Goal: Information Seeking & Learning: Learn about a topic

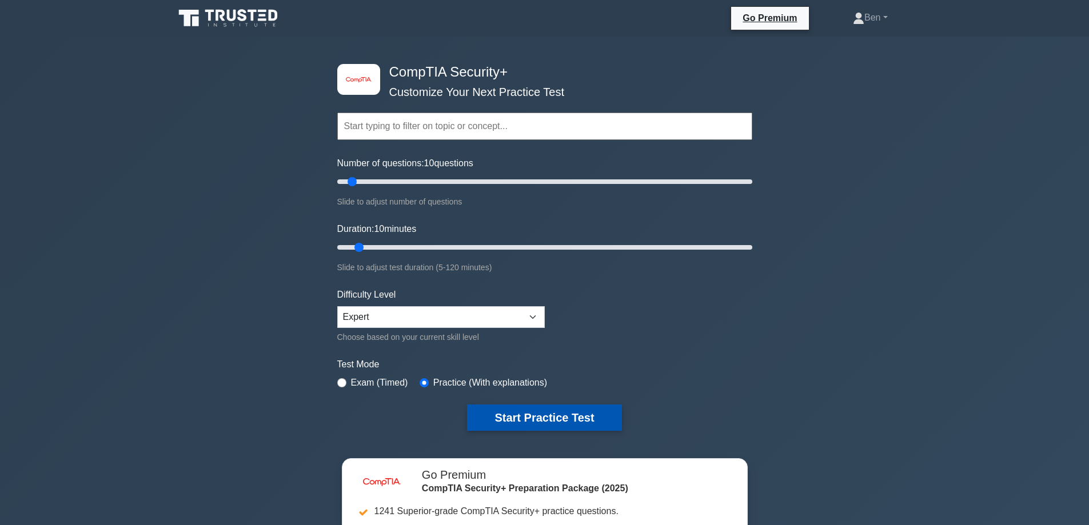
click at [547, 422] on button "Start Practice Test" at bounding box center [544, 418] width 154 height 26
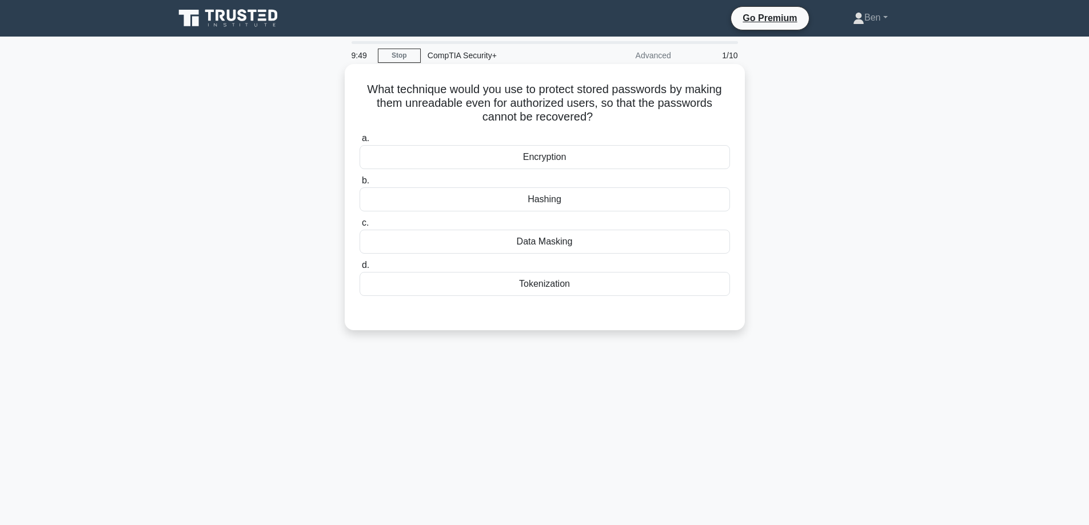
click at [522, 193] on div "Hashing" at bounding box center [544, 199] width 370 height 24
click at [359, 185] on input "b. [GEOGRAPHIC_DATA]" at bounding box center [359, 180] width 0 height 7
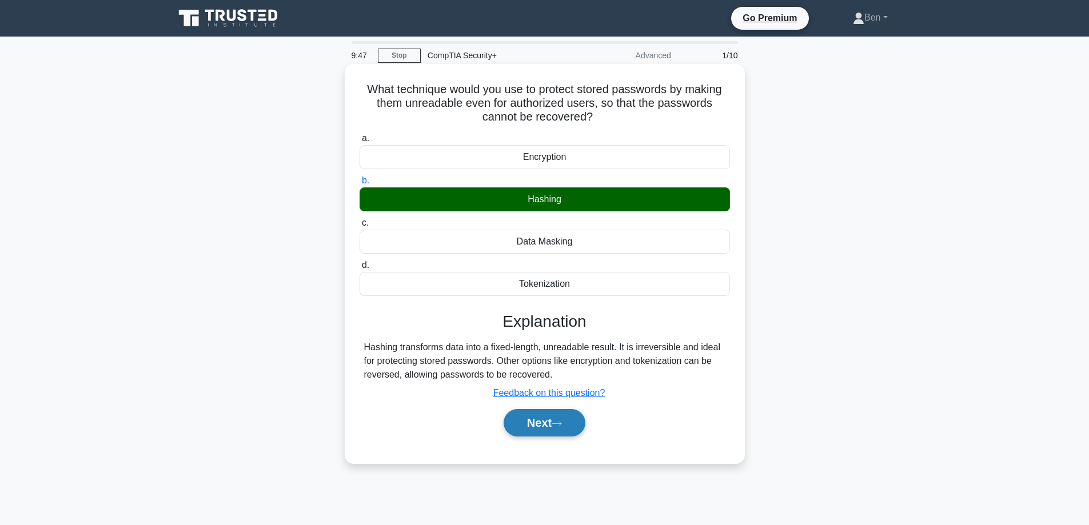
click at [533, 422] on button "Next" at bounding box center [544, 422] width 82 height 27
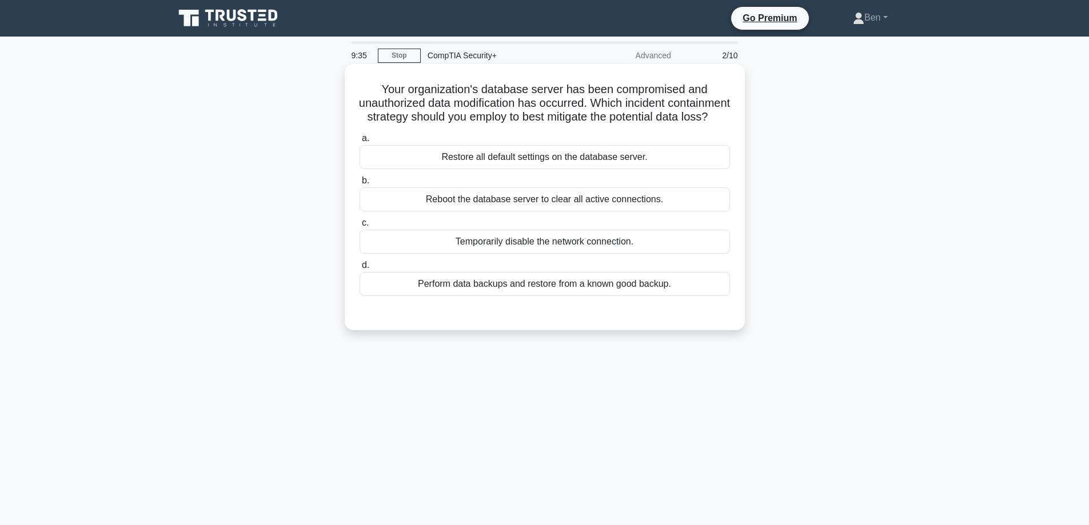
click at [434, 290] on div "Perform data backups and restore from a known good backup." at bounding box center [544, 284] width 370 height 24
click at [359, 269] on input "d. Perform data backups and restore from a known good backup." at bounding box center [359, 265] width 0 height 7
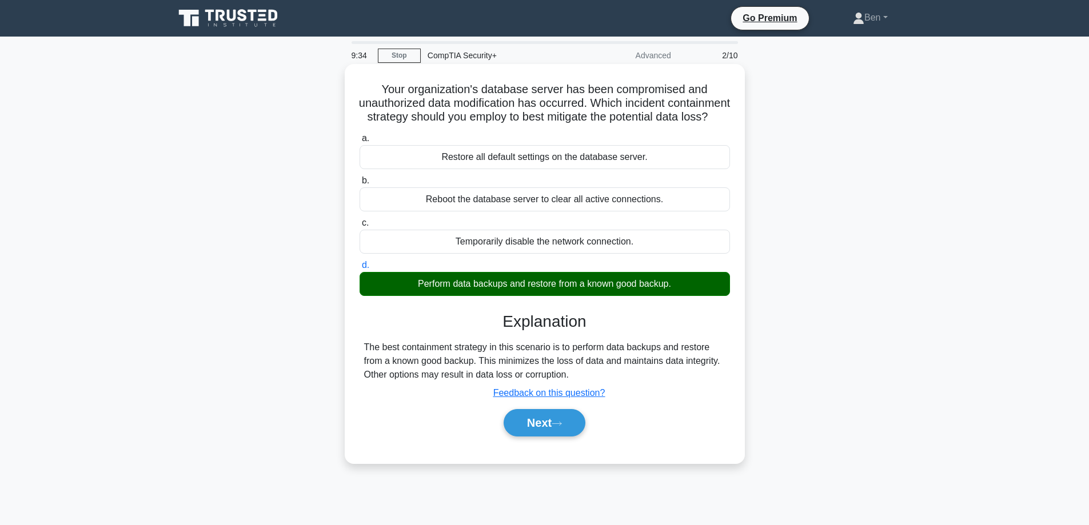
drag, startPoint x: 548, startPoint y: 442, endPoint x: 490, endPoint y: 440, distance: 57.8
click at [547, 437] on button "Next" at bounding box center [544, 422] width 82 height 27
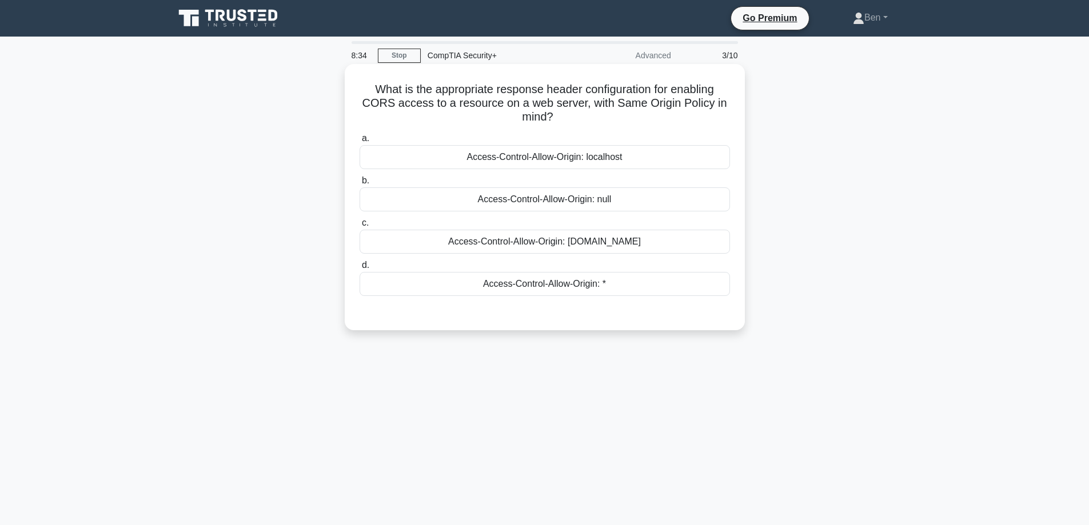
click at [551, 166] on div "Access-Control-Allow-Origin: localhost" at bounding box center [544, 157] width 370 height 24
click at [359, 142] on input "a. Access-Control-Allow-Origin: localhost" at bounding box center [359, 138] width 0 height 7
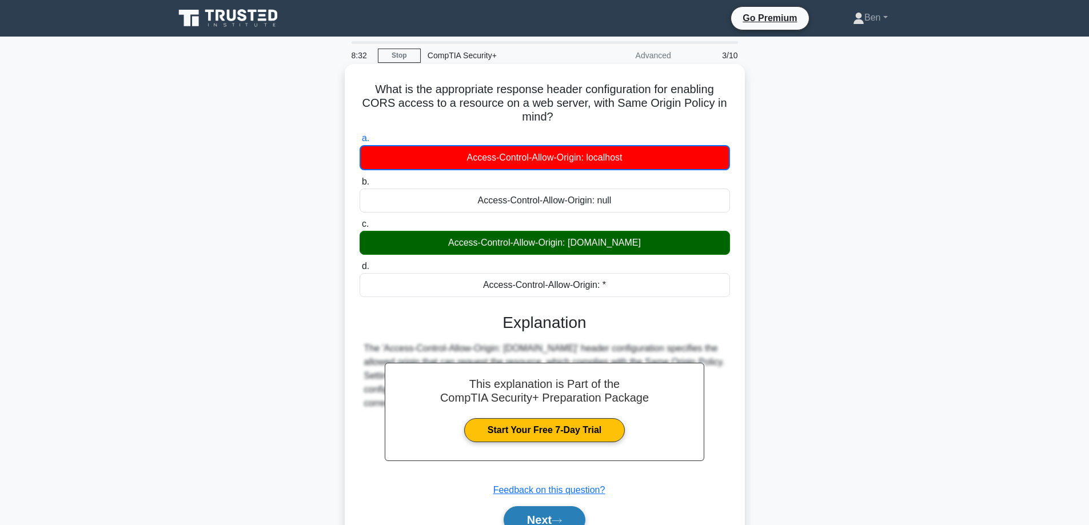
click at [535, 521] on button "Next" at bounding box center [544, 519] width 82 height 27
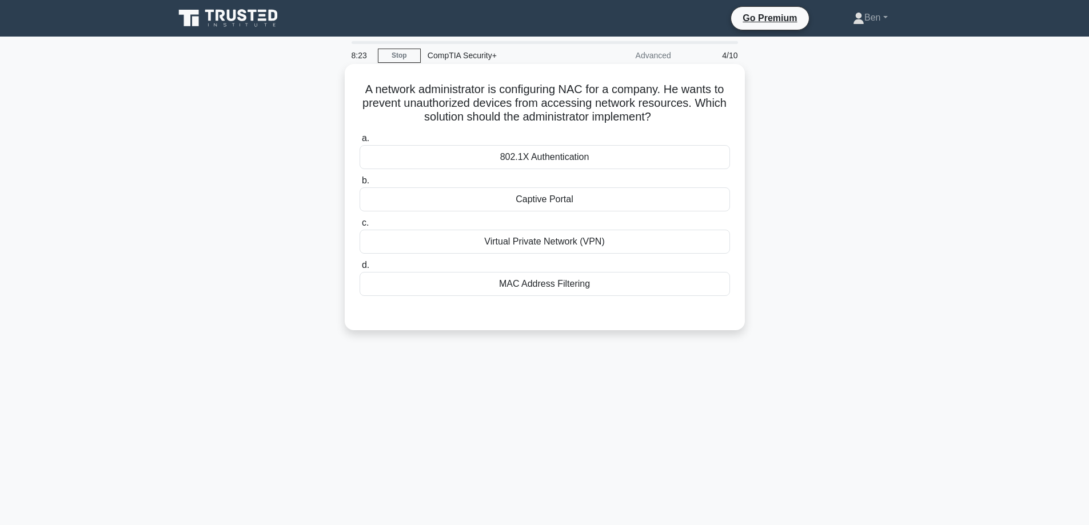
click at [569, 156] on div "802.1X Authentication" at bounding box center [544, 157] width 370 height 24
click at [359, 142] on input "a. 802.1X Authentication" at bounding box center [359, 138] width 0 height 7
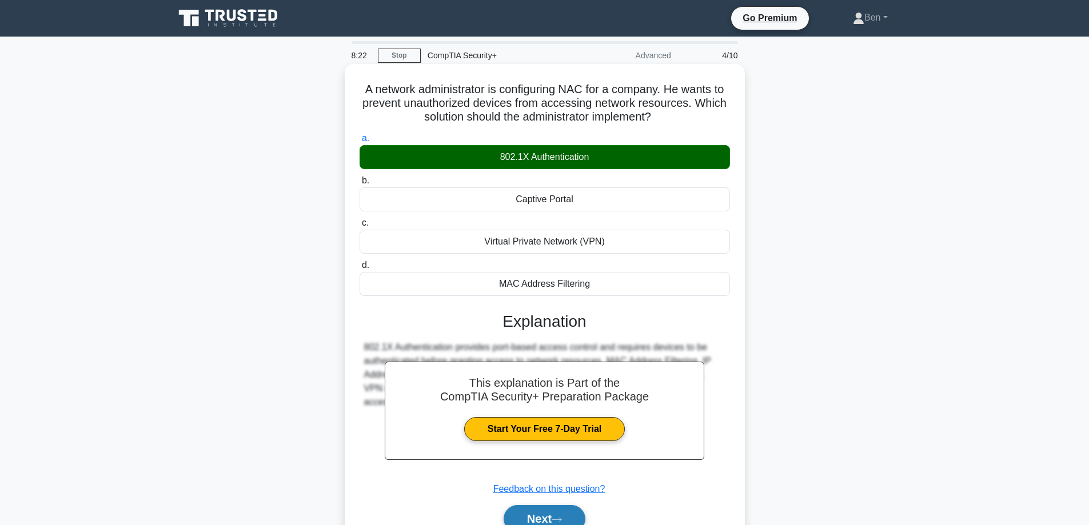
click at [535, 514] on button "Next" at bounding box center [544, 518] width 82 height 27
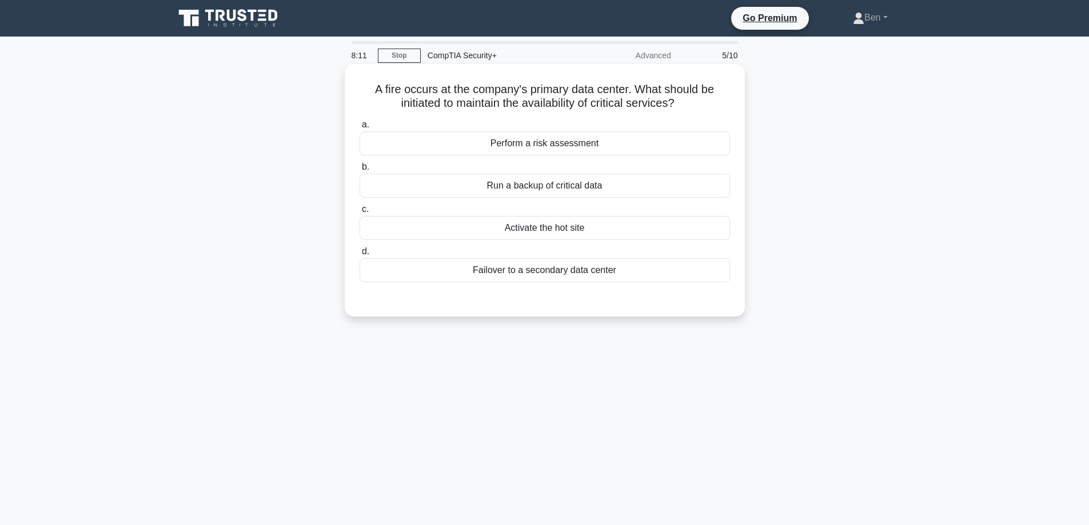
click at [491, 263] on div "Failover to a secondary data center" at bounding box center [544, 270] width 370 height 24
click at [359, 255] on input "d. Failover to a secondary data center" at bounding box center [359, 251] width 0 height 7
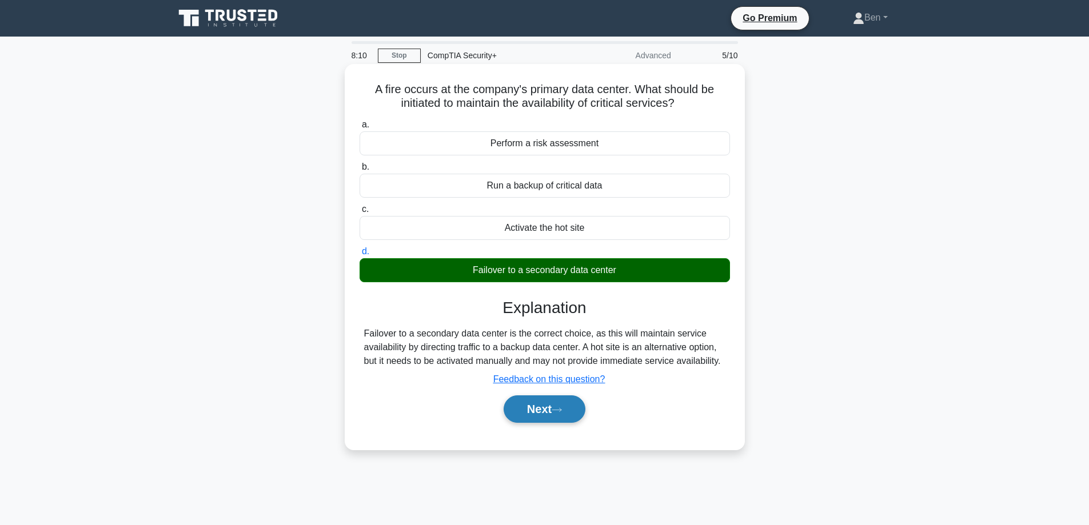
click at [537, 401] on button "Next" at bounding box center [544, 408] width 82 height 27
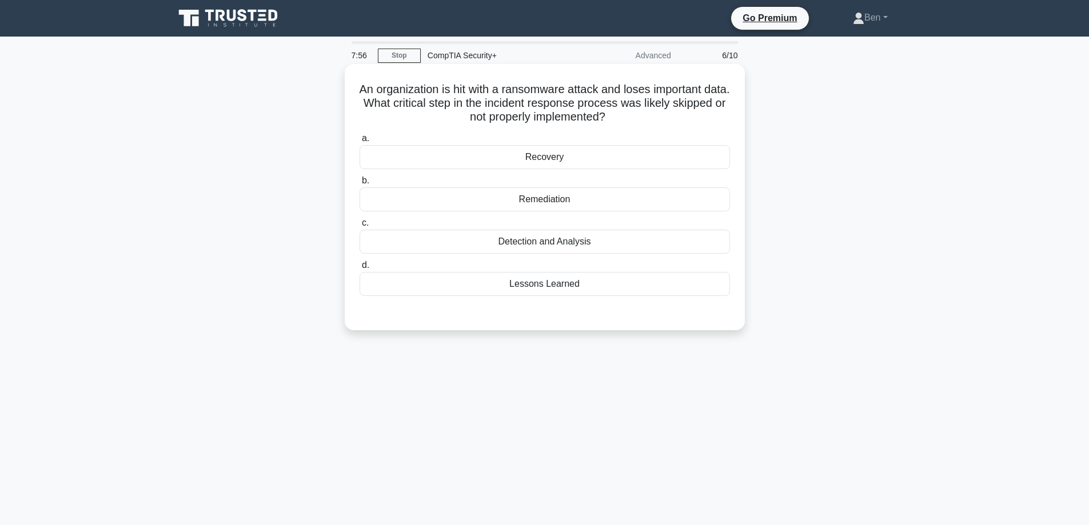
click at [525, 242] on div "Detection and Analysis" at bounding box center [544, 242] width 370 height 24
click at [359, 227] on input "c. Detection and Analysis" at bounding box center [359, 222] width 0 height 7
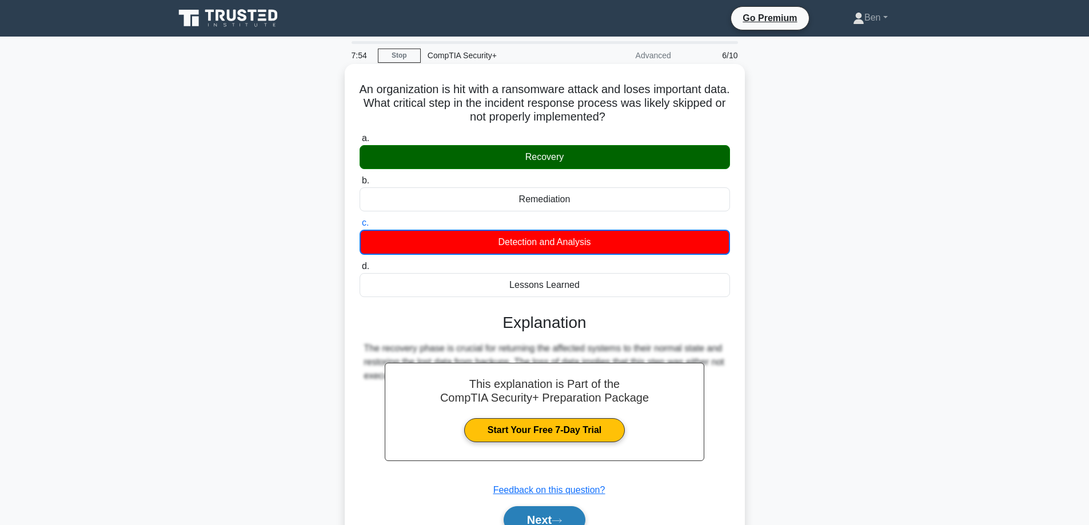
click at [567, 514] on button "Next" at bounding box center [544, 519] width 82 height 27
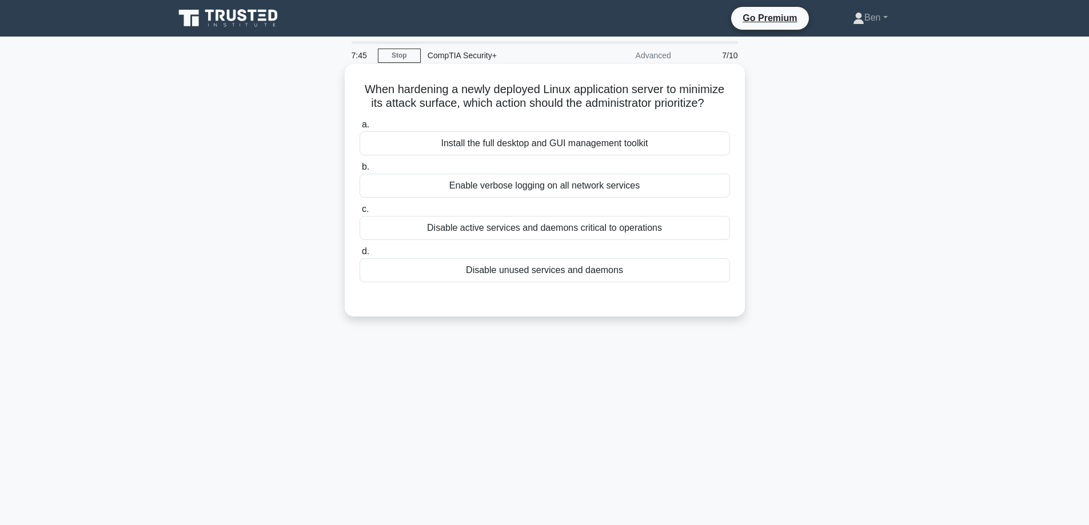
click at [556, 274] on div "Disable unused services and daemons" at bounding box center [544, 270] width 370 height 24
click at [359, 255] on input "d. Disable unused services and daemons" at bounding box center [359, 251] width 0 height 7
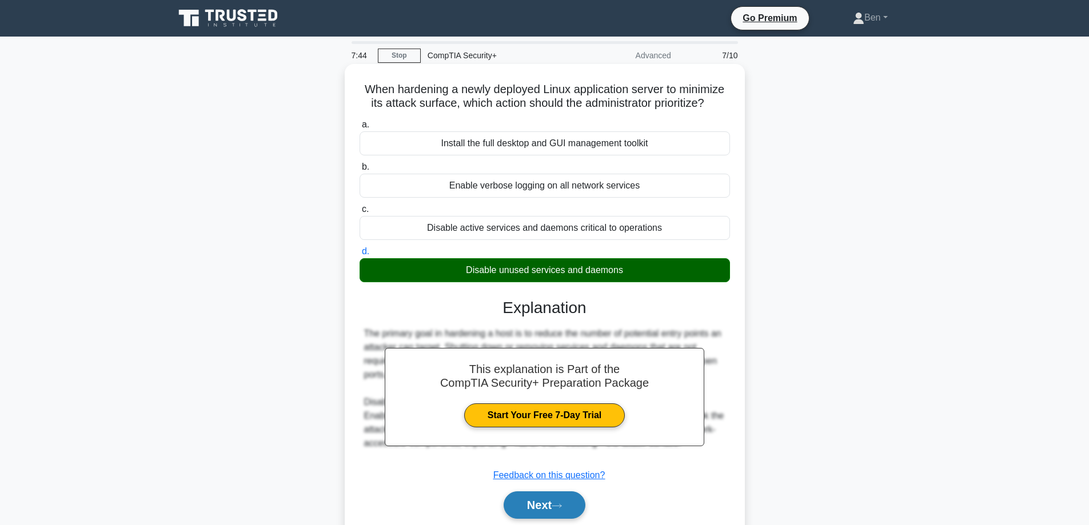
click at [557, 513] on button "Next" at bounding box center [544, 504] width 82 height 27
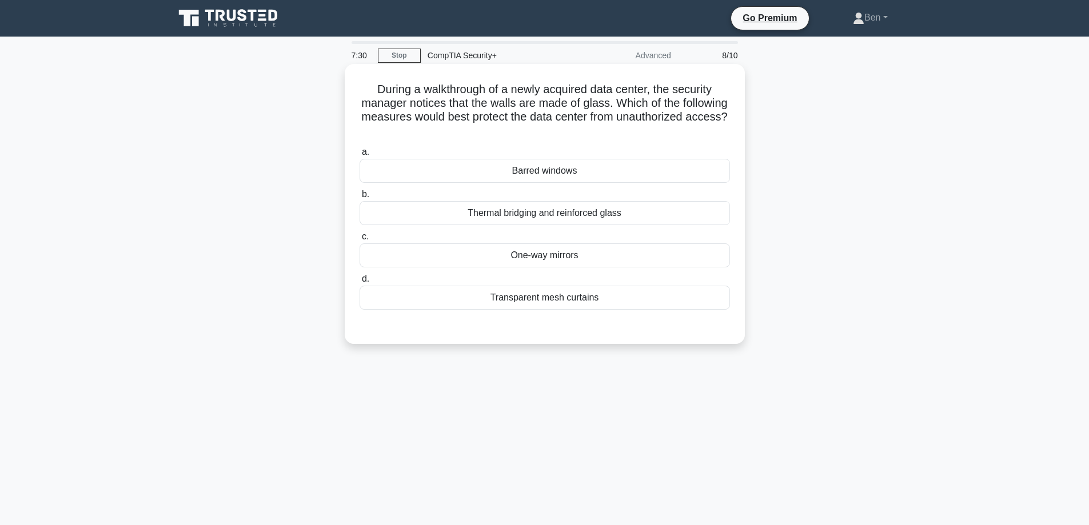
click at [634, 169] on div "Barred windows" at bounding box center [544, 171] width 370 height 24
click at [359, 156] on input "a. Barred windows" at bounding box center [359, 152] width 0 height 7
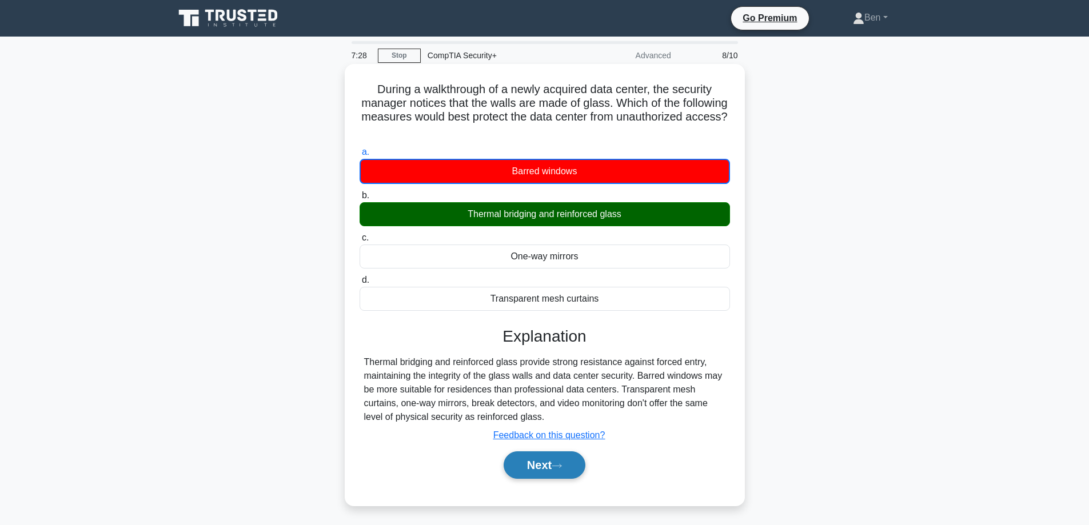
click at [579, 471] on button "Next" at bounding box center [544, 464] width 82 height 27
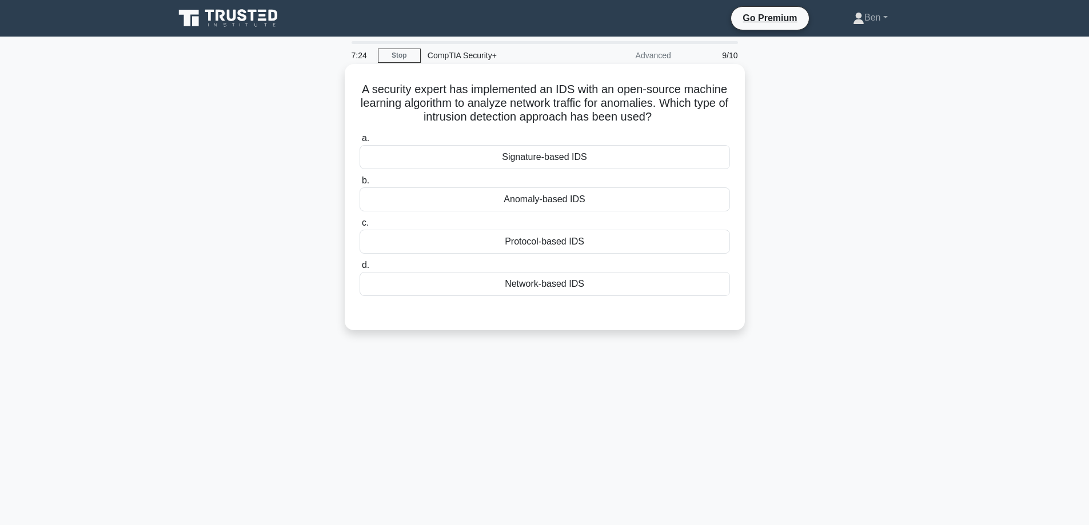
click at [580, 206] on div "Anomaly-based IDS" at bounding box center [544, 199] width 370 height 24
click at [577, 211] on div "Anomaly-based IDS" at bounding box center [544, 199] width 370 height 24
click at [359, 185] on input "b. Anomaly-based IDS" at bounding box center [359, 180] width 0 height 7
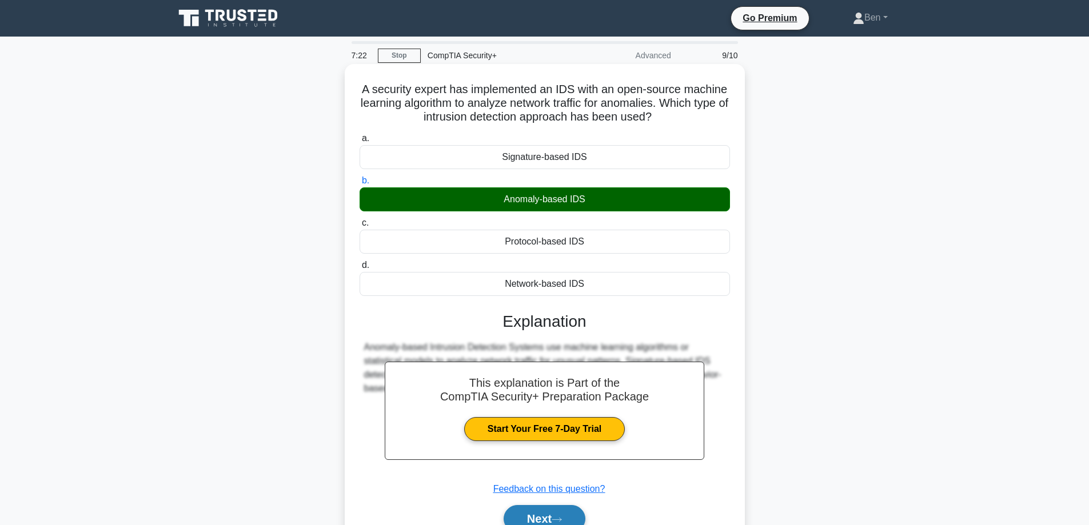
click at [568, 508] on button "Next" at bounding box center [544, 518] width 82 height 27
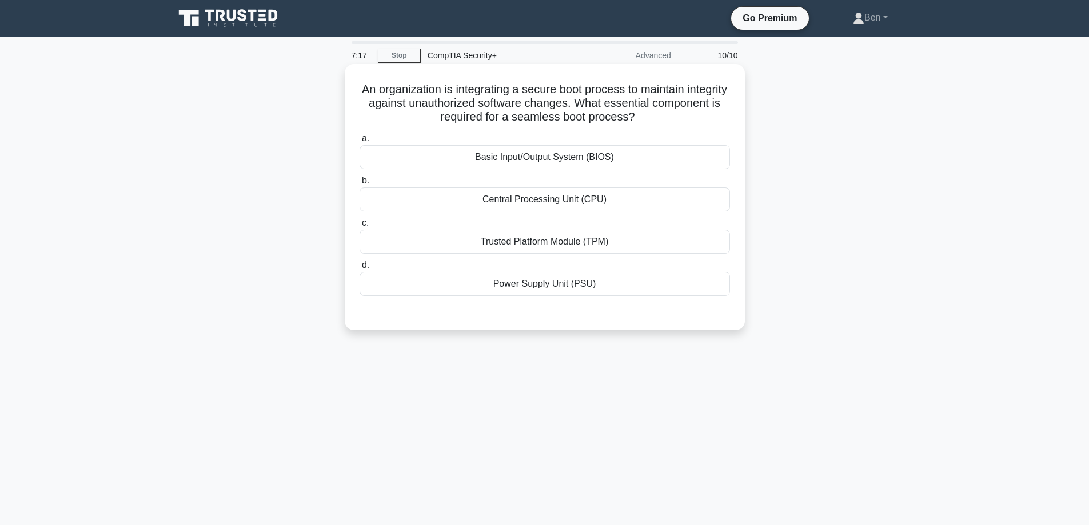
click at [560, 242] on div "Trusted Platform Module (TPM)" at bounding box center [544, 242] width 370 height 24
click at [359, 227] on input "c. Trusted Platform Module (TPM)" at bounding box center [359, 222] width 0 height 7
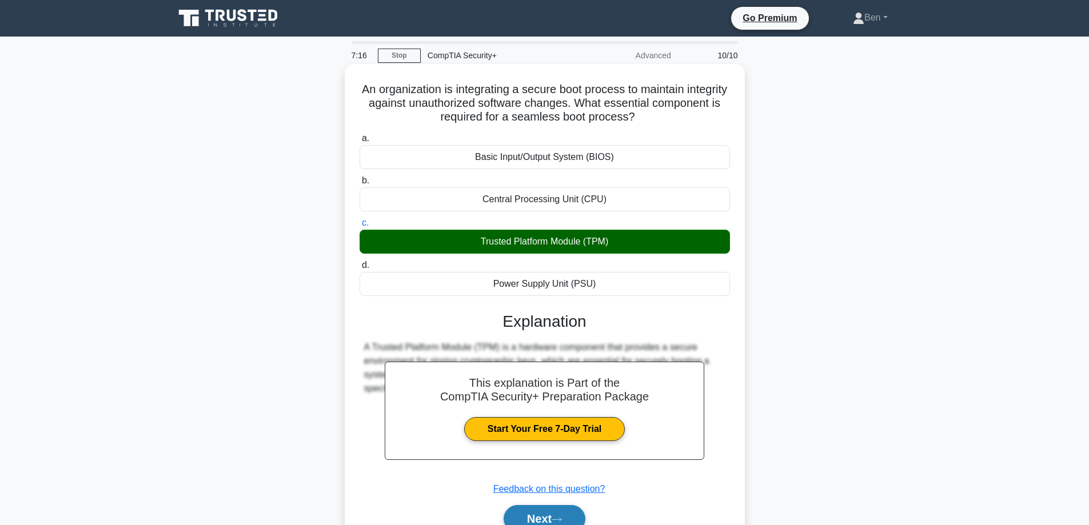
click at [552, 516] on button "Next" at bounding box center [544, 518] width 82 height 27
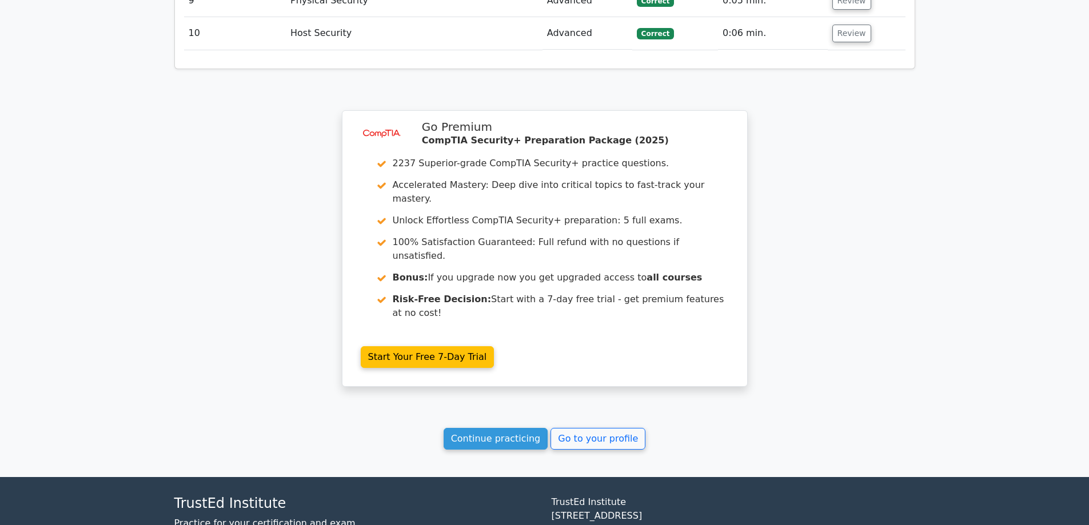
scroll to position [1702, 0]
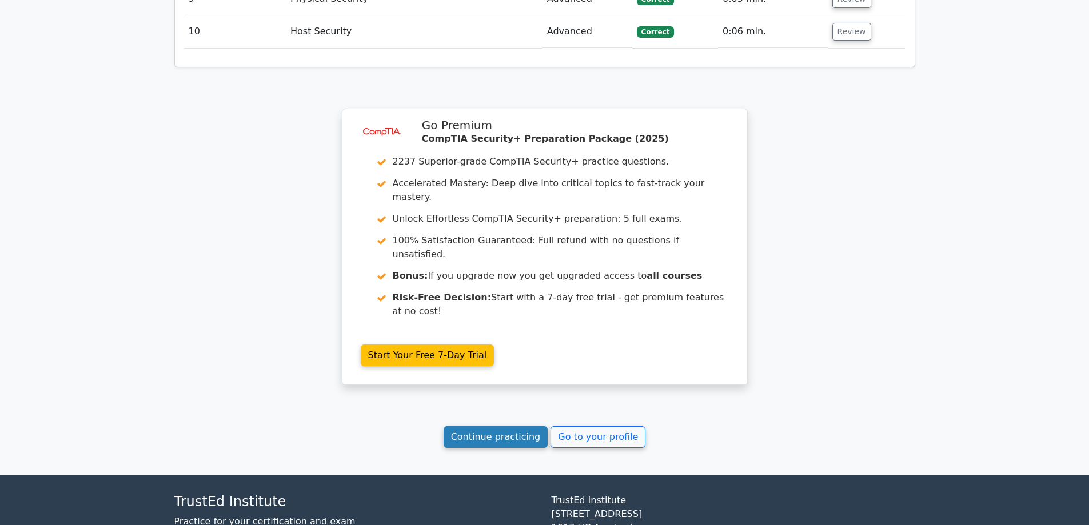
click at [511, 426] on link "Continue practicing" at bounding box center [495, 437] width 105 height 22
